Goal: Find contact information: Find contact information

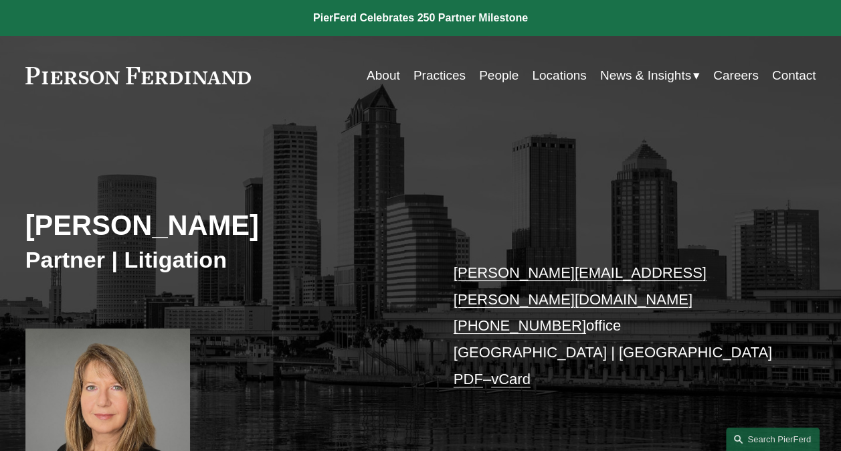
click at [630, 276] on link "[PERSON_NAME][EMAIL_ADDRESS][PERSON_NAME][DOMAIN_NAME]" at bounding box center [580, 285] width 253 height 43
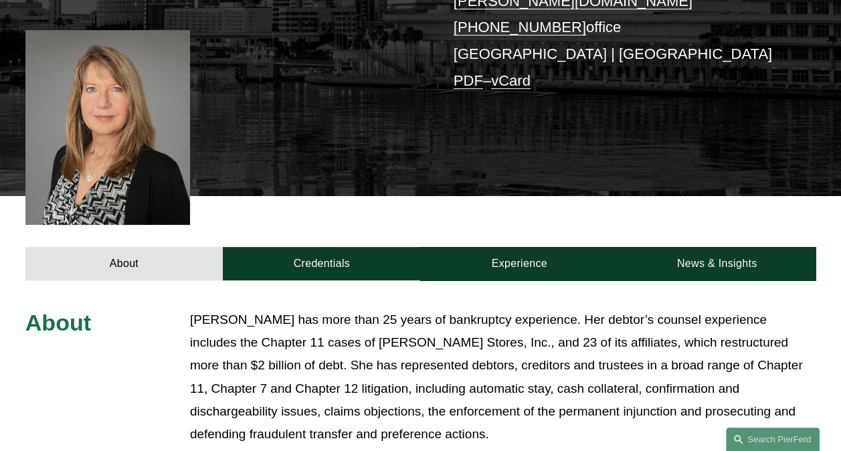
scroll to position [268, 0]
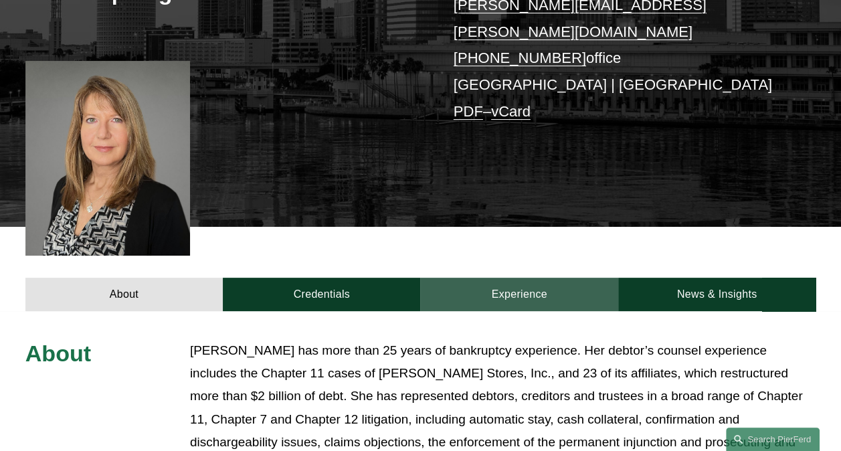
click at [544, 279] on link "Experience" at bounding box center [518, 295] width 197 height 34
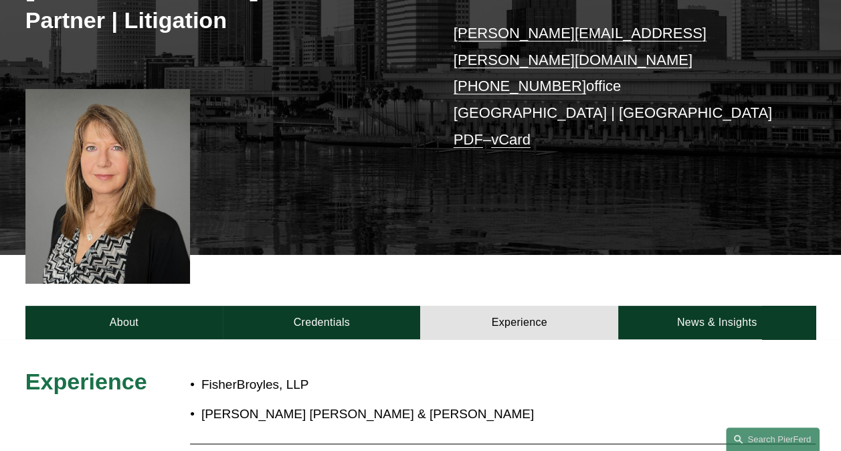
scroll to position [201, 0]
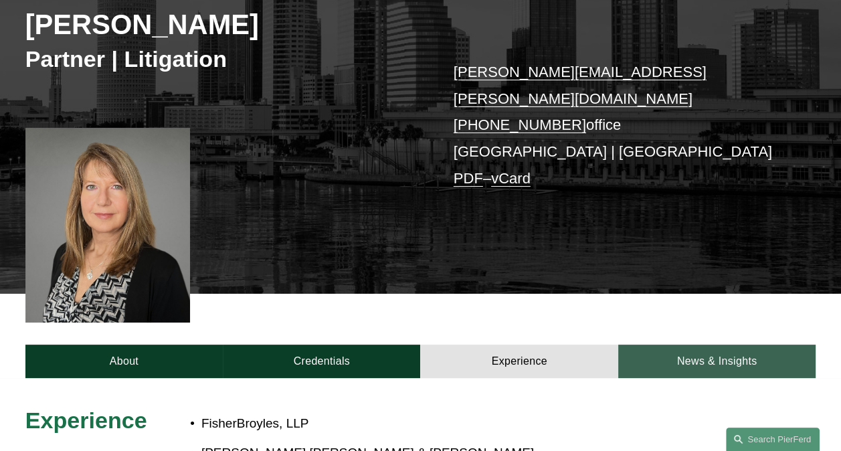
click at [688, 344] on link "News & Insights" at bounding box center [716, 361] width 197 height 34
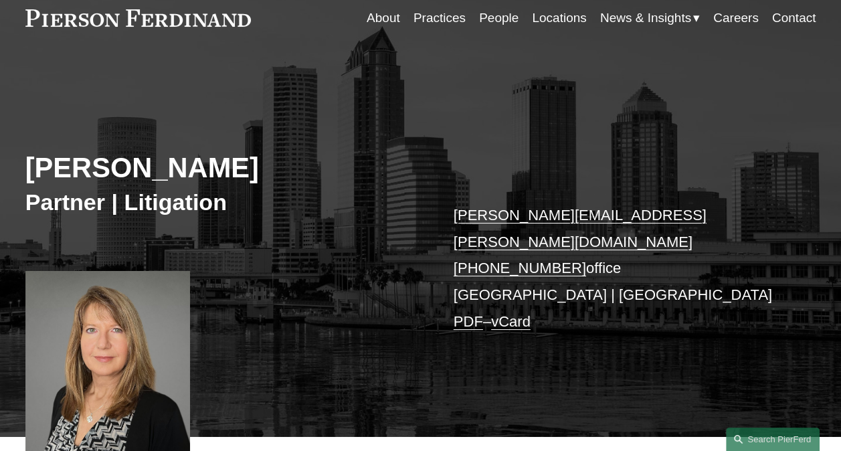
scroll to position [0, 0]
